Goal: Communication & Community: Answer question/provide support

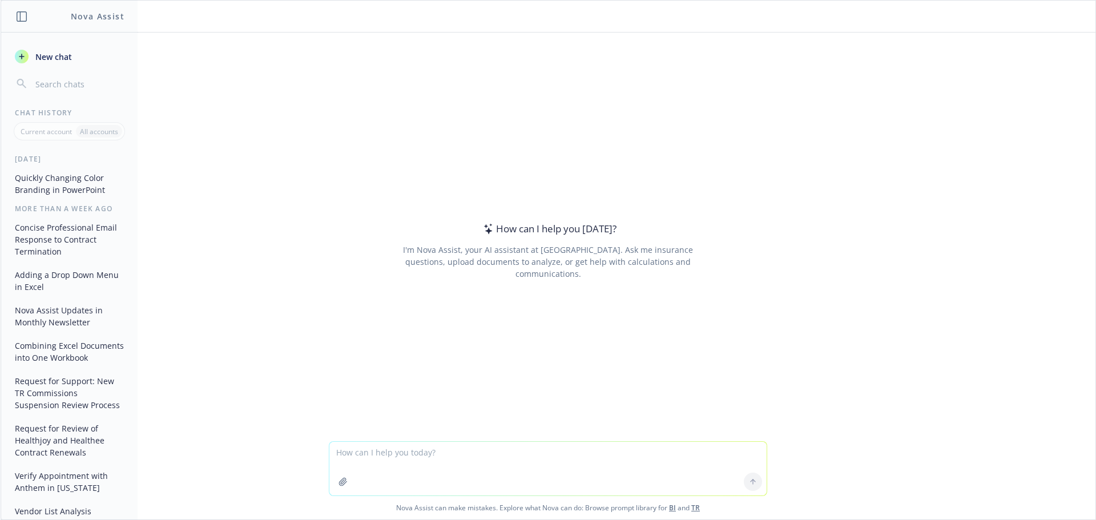
click at [380, 453] on textarea at bounding box center [547, 469] width 437 height 54
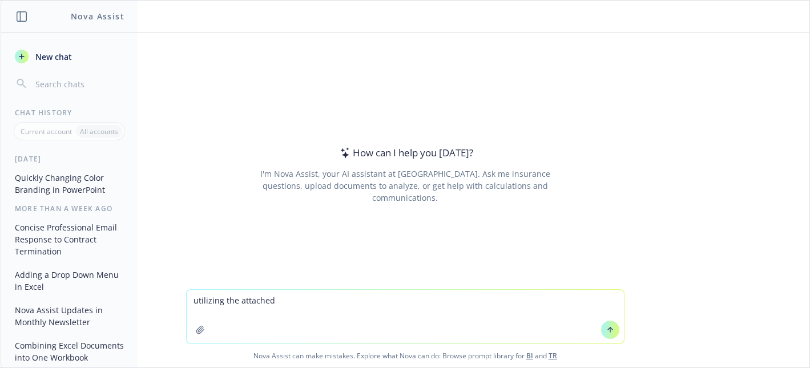
click at [283, 310] on textarea "utilizing the attached" at bounding box center [405, 317] width 437 height 54
click at [325, 303] on textarea "utilizing the attached" at bounding box center [405, 317] width 437 height 54
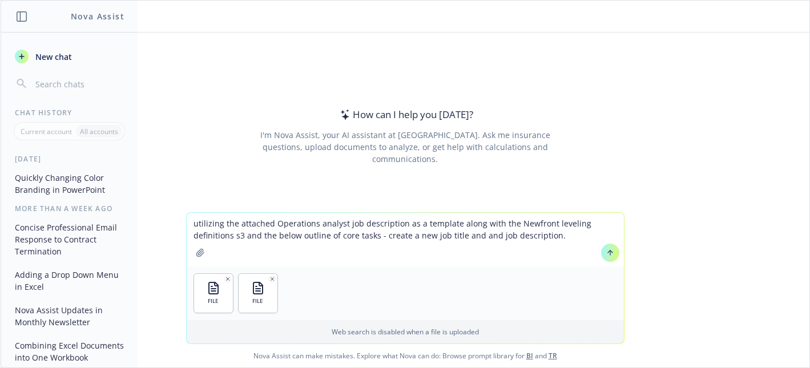
click at [763, 281] on div "utilizing the attached Operations analyst job description as a template along w…" at bounding box center [405, 289] width 809 height 155
click at [577, 241] on textarea "utilizing the attached Operations analyst job description as a template along w…" at bounding box center [405, 240] width 437 height 54
paste textarea "Accounting Finance - TR & Global invoicing for clients & carriers - Commission …"
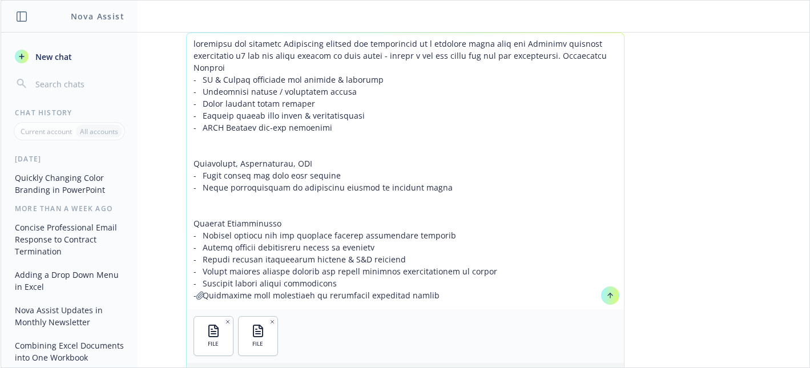
scroll to position [51, 0]
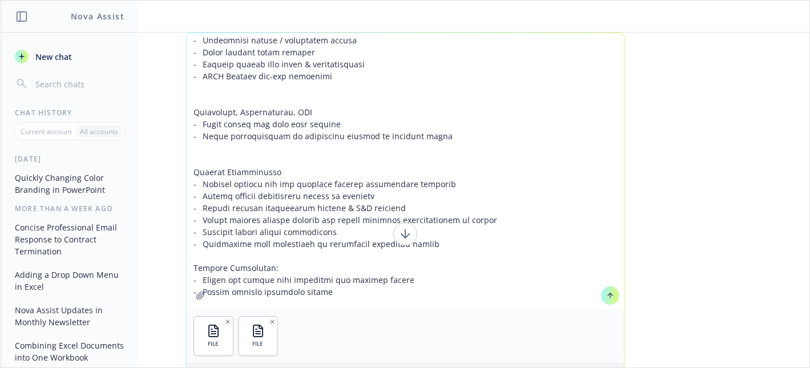
click at [321, 123] on textarea at bounding box center [405, 171] width 437 height 276
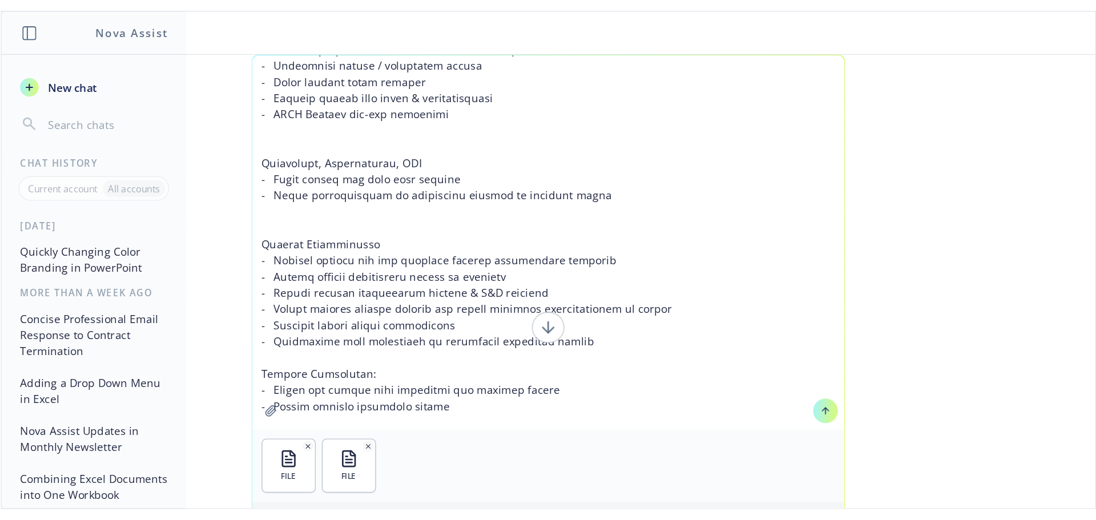
scroll to position [0, 0]
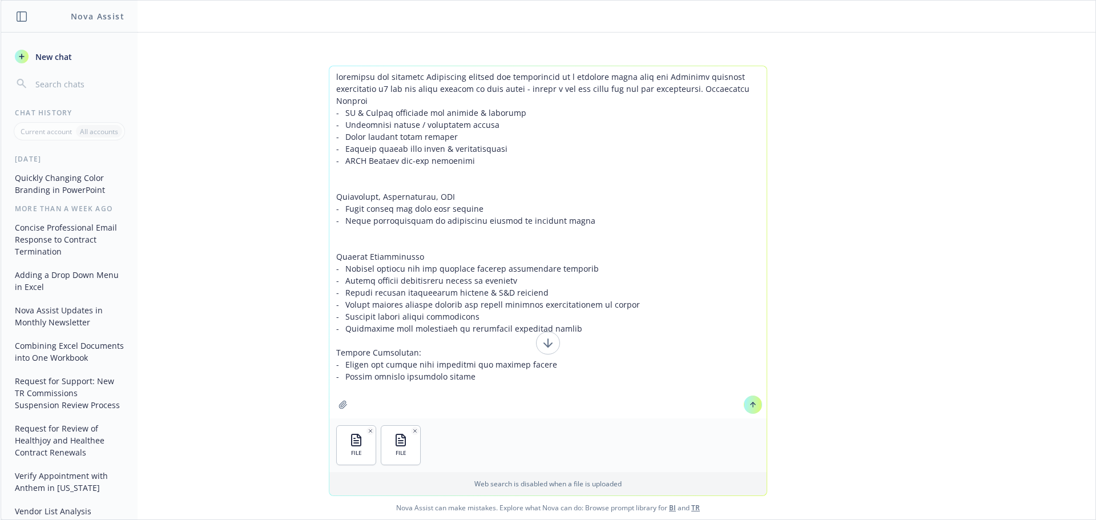
click at [647, 78] on textarea at bounding box center [547, 242] width 437 height 352
click at [581, 90] on textarea at bounding box center [547, 242] width 437 height 352
click at [635, 95] on textarea at bounding box center [547, 242] width 437 height 352
click at [636, 90] on textarea at bounding box center [547, 242] width 437 height 352
click at [715, 87] on textarea at bounding box center [547, 242] width 437 height 352
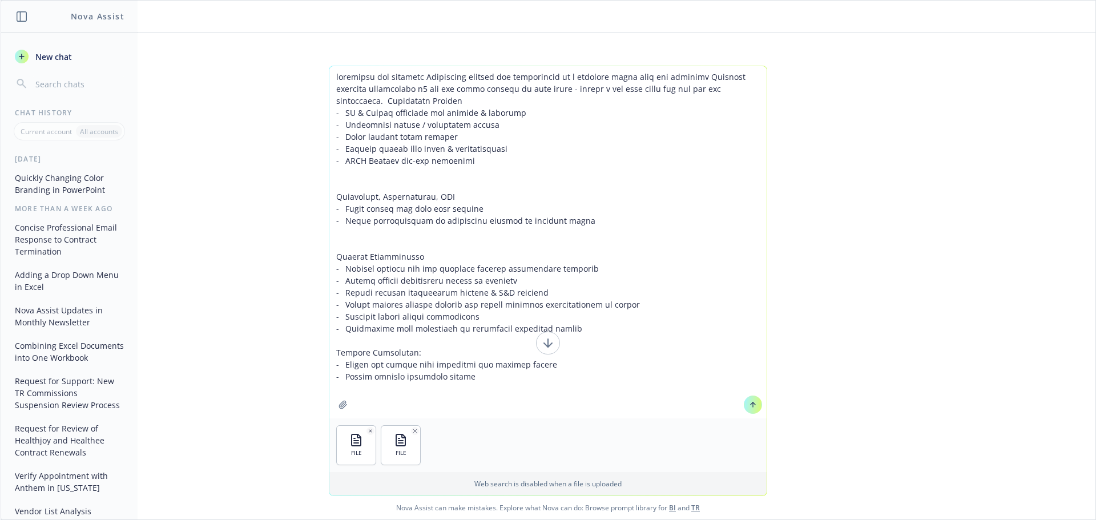
type textarea "utilizing the attached Operations analyst job description as a template along w…"
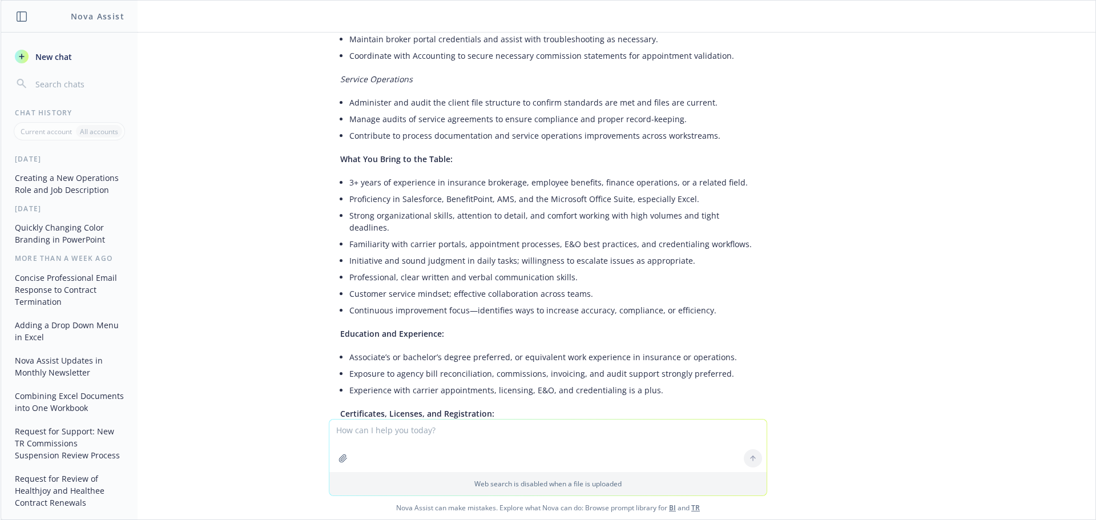
scroll to position [1133, 0]
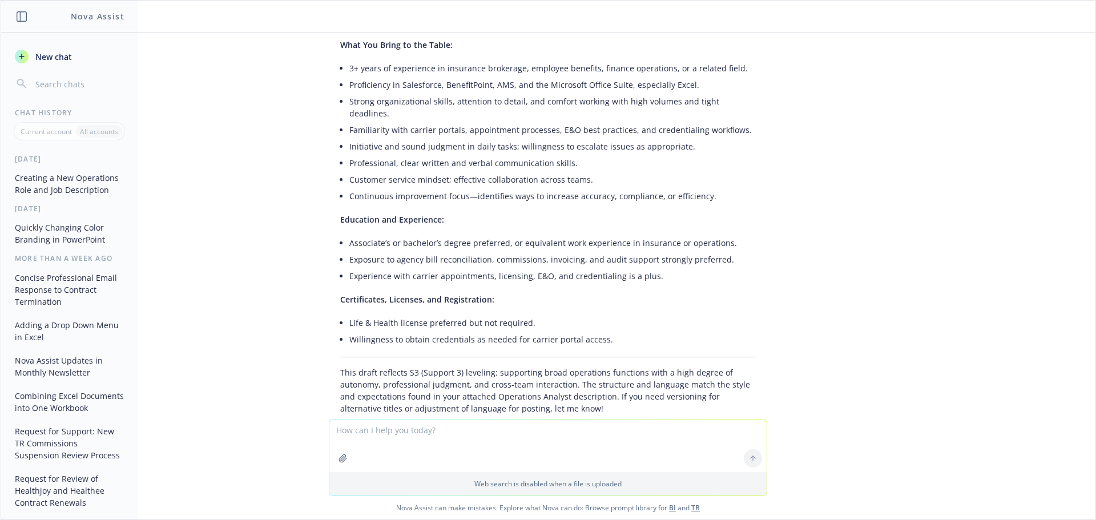
click at [406, 433] on textarea at bounding box center [547, 446] width 437 height 53
type textarea "p"
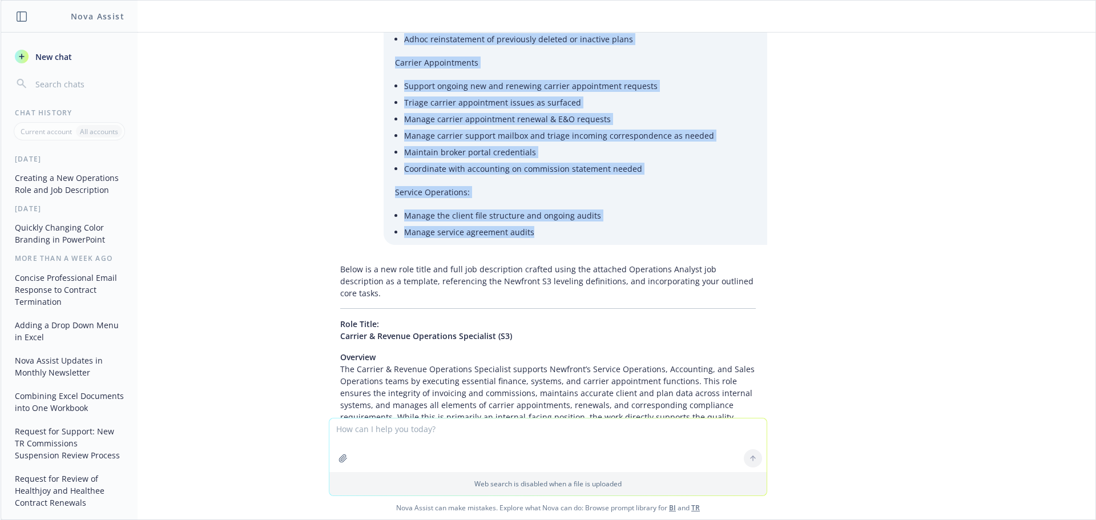
scroll to position [228, 0]
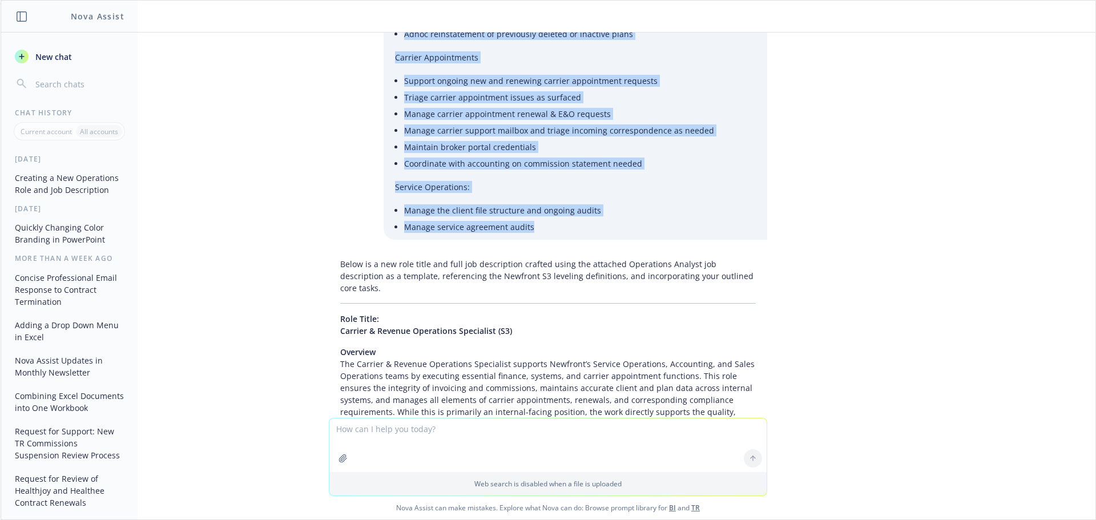
drag, startPoint x: 388, startPoint y: 84, endPoint x: 606, endPoint y: 231, distance: 262.0
click at [606, 231] on div "utilizing the attached Operations analyst job description as a template along w…" at bounding box center [576, 42] width 384 height 393
copy div "utilizing the attached Operations analyst job description as a template along w…"
